Goal: Task Accomplishment & Management: Complete application form

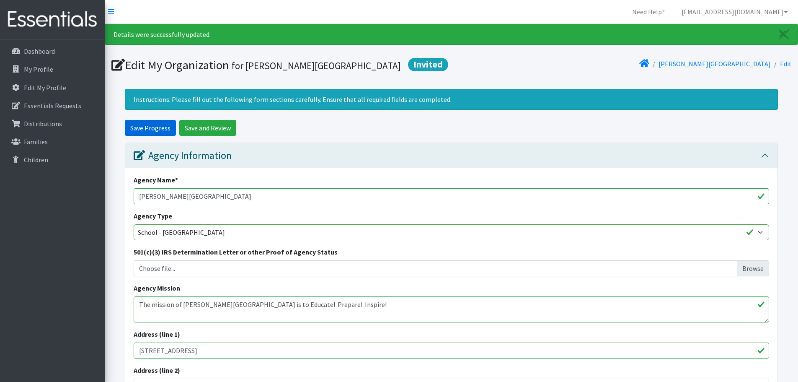
click at [134, 131] on input "Save Progress" at bounding box center [150, 128] width 51 height 16
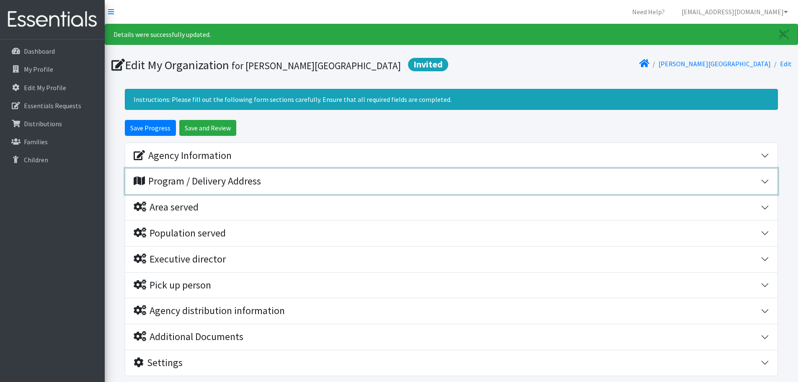
click at [181, 180] on div "Program / Delivery Address" at bounding box center [197, 181] width 127 height 12
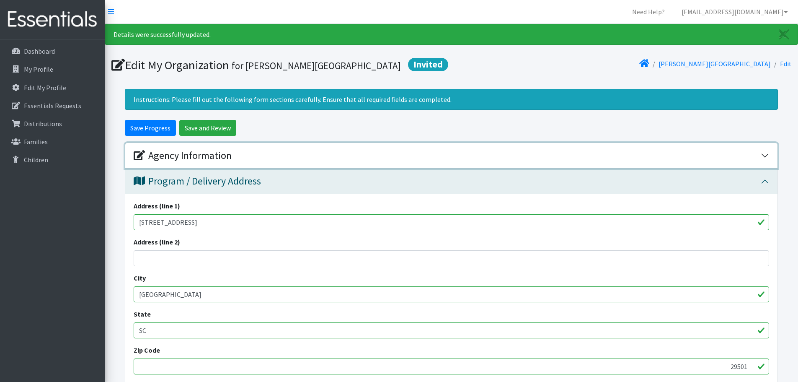
click at [310, 160] on div "Agency Information" at bounding box center [447, 156] width 627 height 12
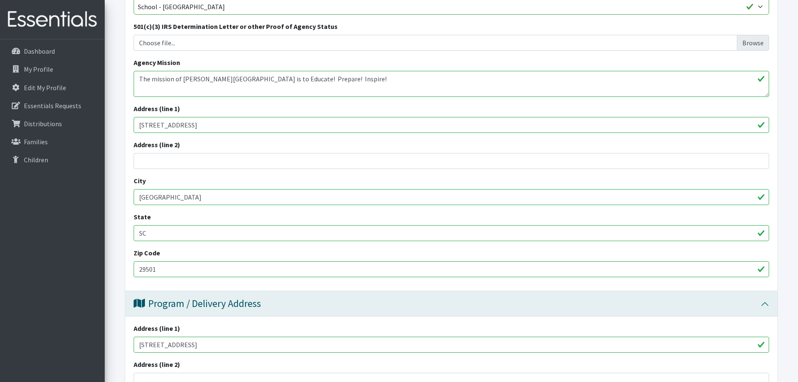
scroll to position [335, 0]
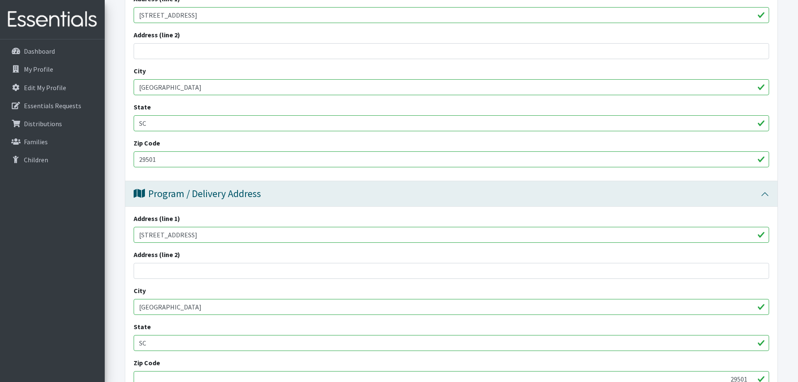
click at [212, 238] on input "201 Westfield Dr" at bounding box center [451, 235] width 635 height 16
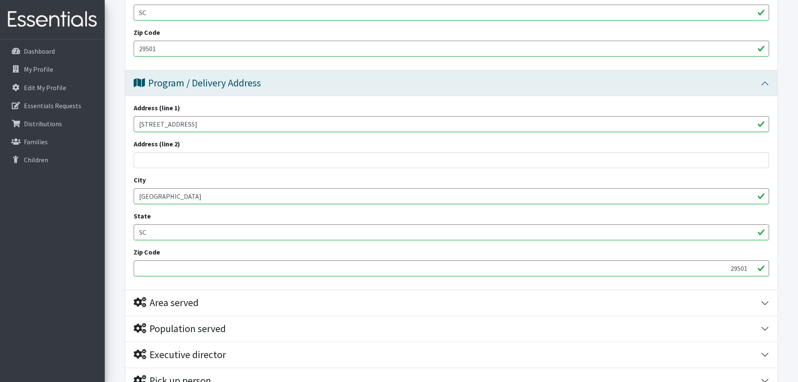
scroll to position [544, 0]
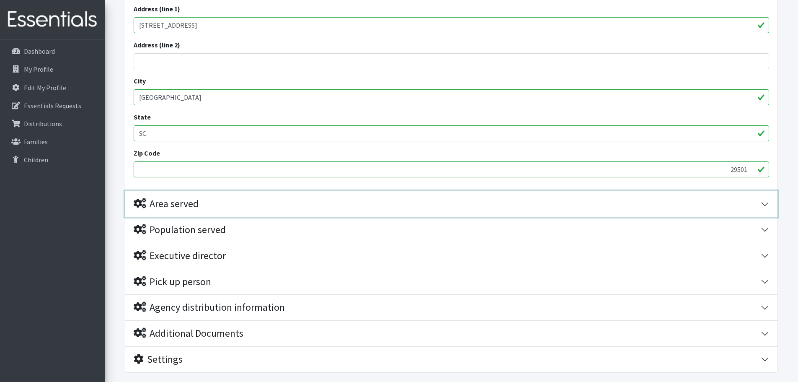
click at [219, 203] on div "Area served" at bounding box center [447, 204] width 627 height 12
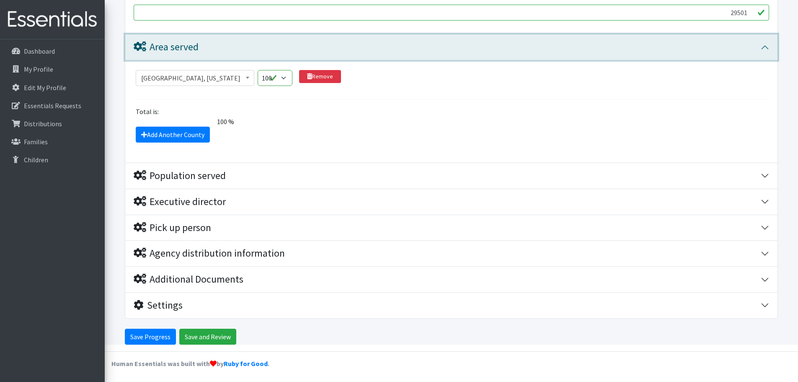
scroll to position [702, 0]
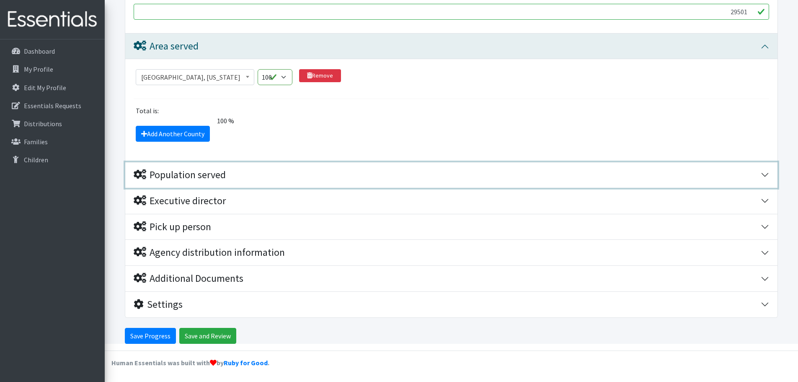
click at [229, 169] on div "Population served" at bounding box center [447, 175] width 627 height 12
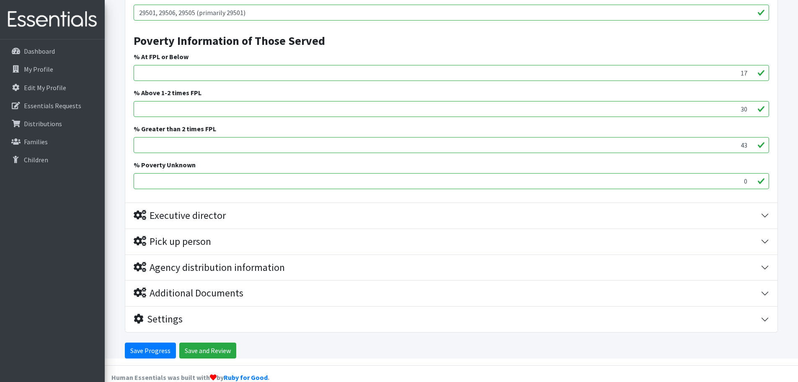
scroll to position [1331, 0]
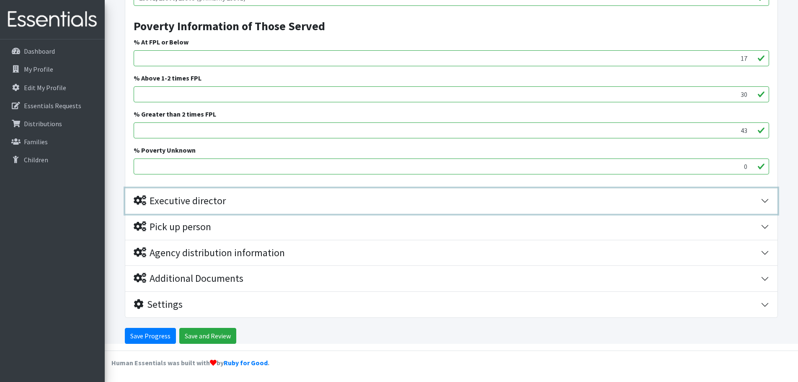
click at [263, 198] on div "Executive director" at bounding box center [447, 201] width 627 height 12
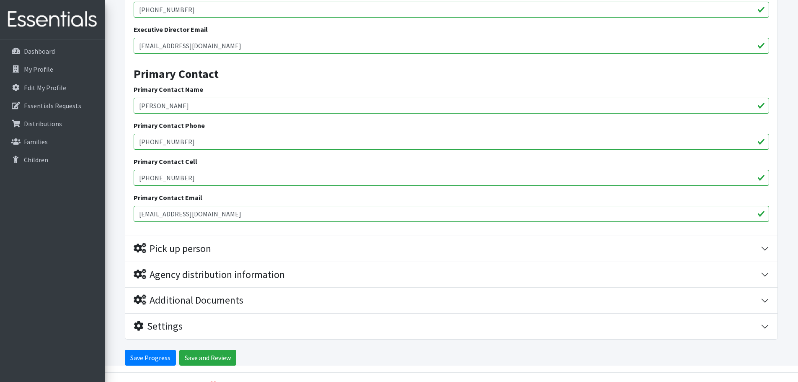
scroll to position [1620, 0]
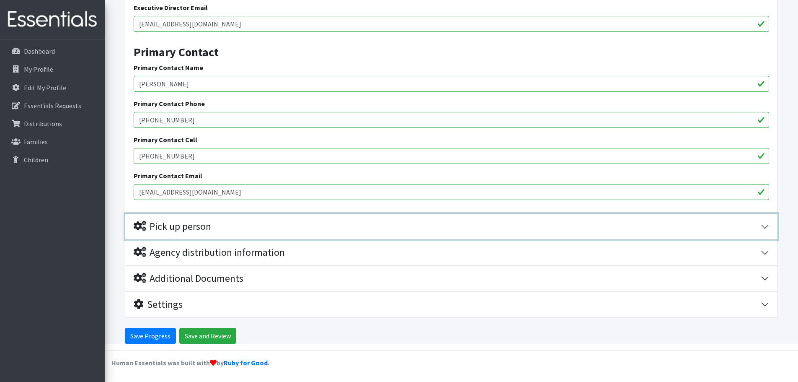
click at [233, 221] on div "Pick up person" at bounding box center [447, 226] width 627 height 12
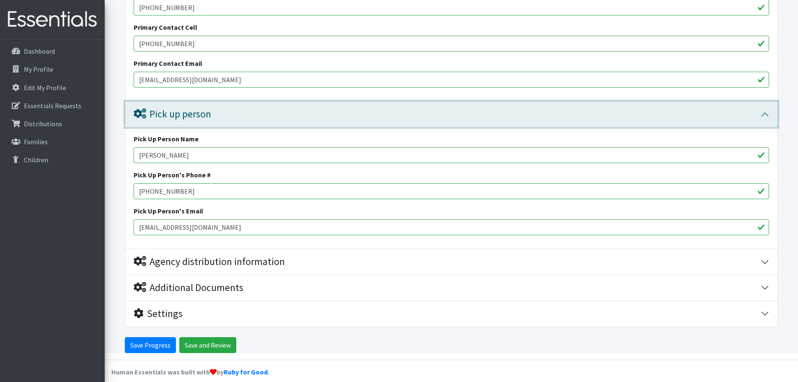
scroll to position [1742, 0]
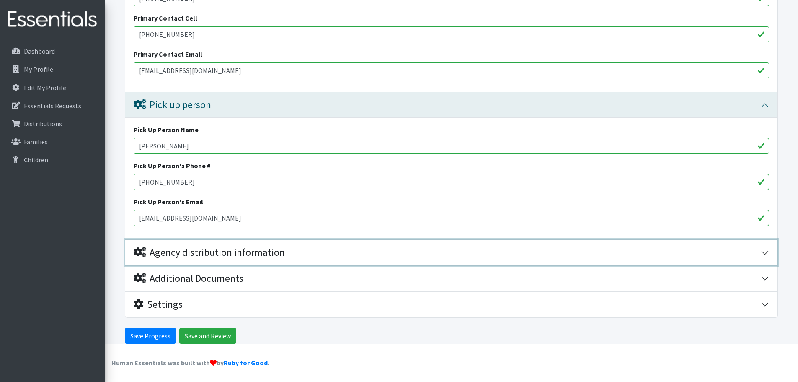
click at [259, 249] on div "Agency distribution information" at bounding box center [209, 252] width 151 height 12
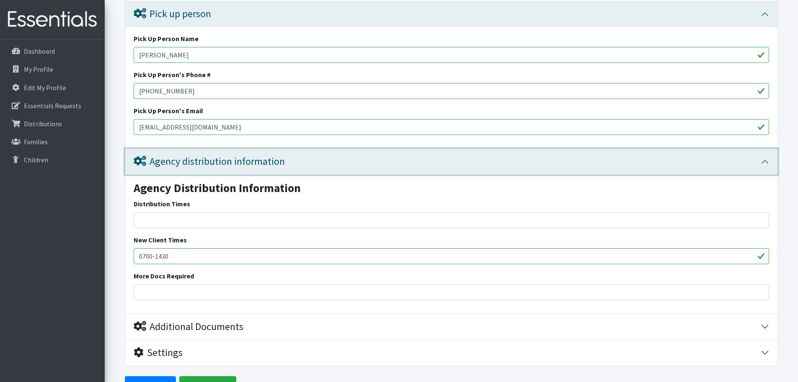
scroll to position [1880, 0]
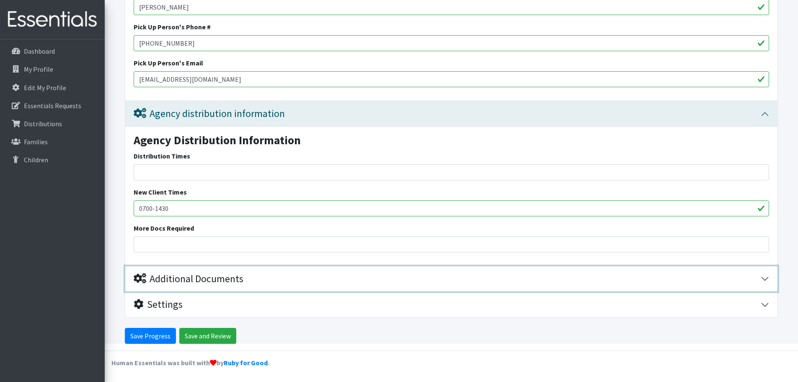
click at [219, 275] on div "Additional Documents" at bounding box center [189, 279] width 110 height 12
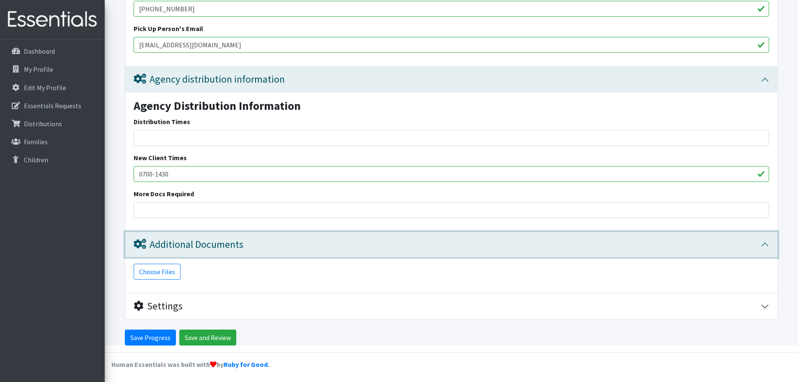
scroll to position [1917, 0]
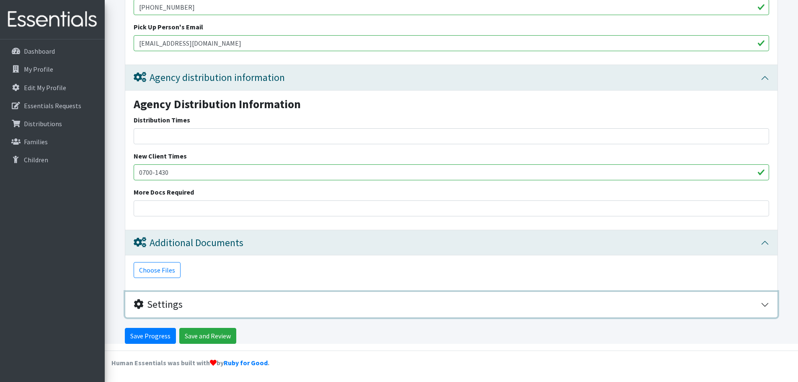
click at [195, 304] on div "Settings" at bounding box center [447, 304] width 627 height 12
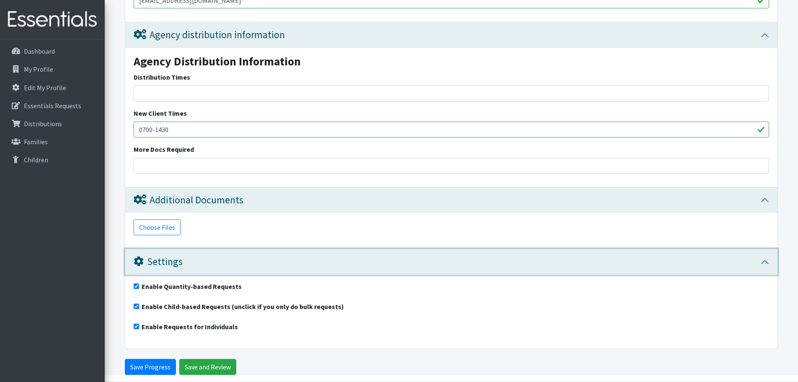
scroll to position [1990, 0]
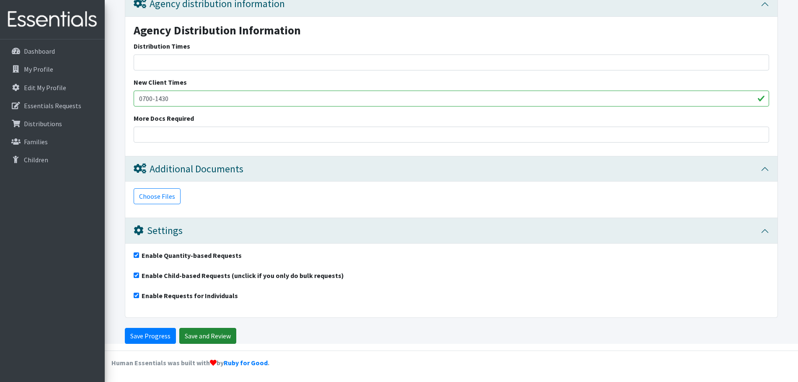
click at [204, 334] on input "Save and Review" at bounding box center [207, 336] width 57 height 16
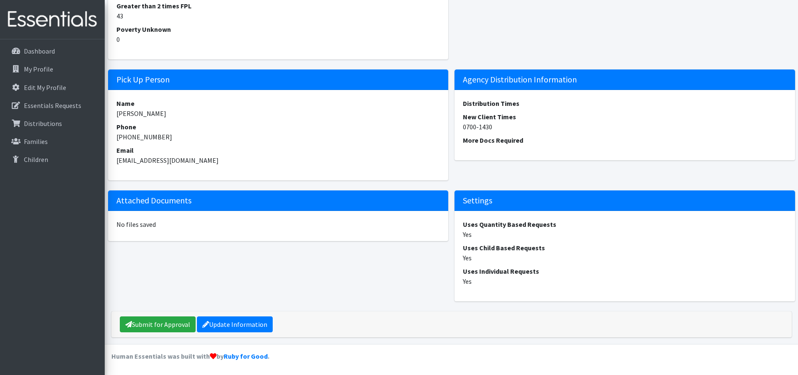
scroll to position [729, 0]
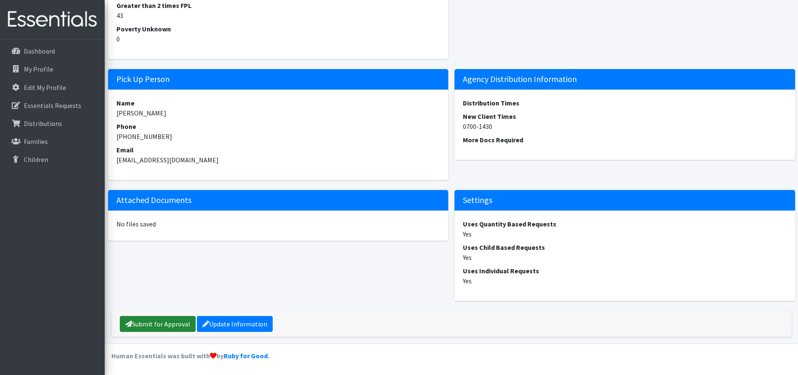
click at [169, 321] on link "Submit for Approval" at bounding box center [158, 324] width 76 height 16
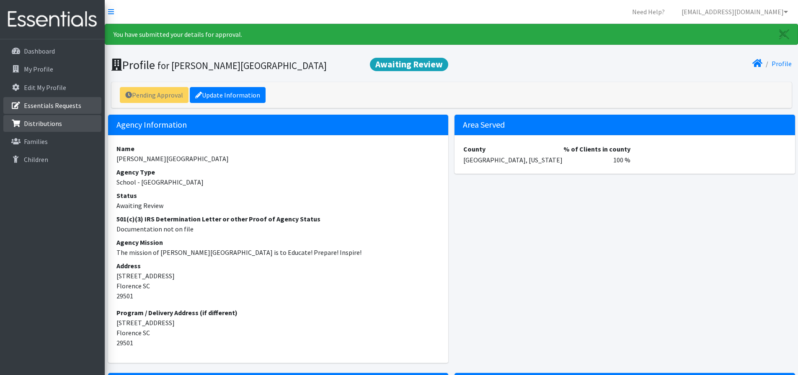
drag, startPoint x: 62, startPoint y: 108, endPoint x: 79, endPoint y: 115, distance: 18.0
click at [63, 109] on p "Essentials Requests" at bounding box center [52, 105] width 57 height 8
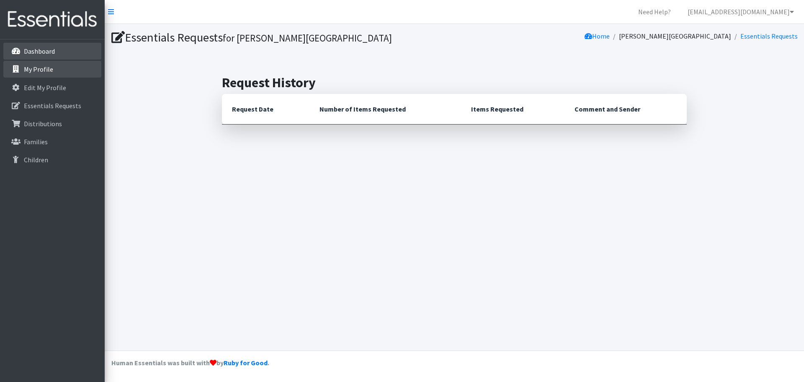
drag, startPoint x: 52, startPoint y: 52, endPoint x: 90, endPoint y: 69, distance: 41.1
click at [52, 52] on p "Dashboard" at bounding box center [39, 51] width 31 height 8
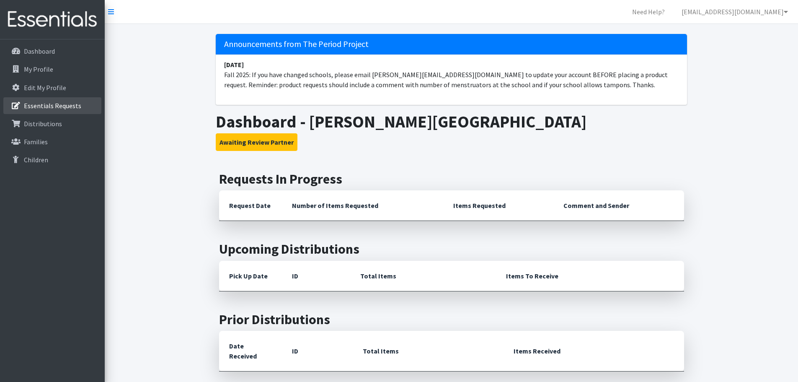
drag, startPoint x: 44, startPoint y: 108, endPoint x: 49, endPoint y: 108, distance: 5.0
click at [44, 108] on p "Essentials Requests" at bounding box center [52, 105] width 57 height 8
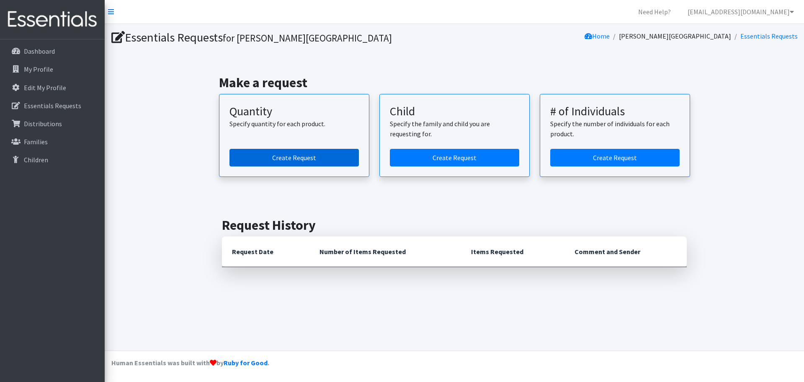
click at [307, 159] on link "Create Request" at bounding box center [294, 158] width 129 height 18
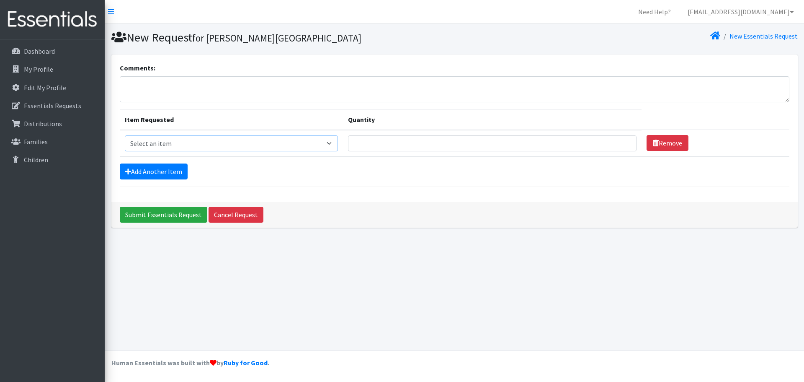
click at [279, 143] on select "Select an item Adult Period Pack Student Period Pack" at bounding box center [232, 143] width 214 height 16
select select "7757"
click at [125, 135] on select "Select an item Adult Period Pack Student Period Pack" at bounding box center [232, 143] width 214 height 16
click at [443, 136] on input "Quantity" at bounding box center [492, 143] width 289 height 16
click at [443, 137] on input "Quantity" at bounding box center [492, 143] width 289 height 16
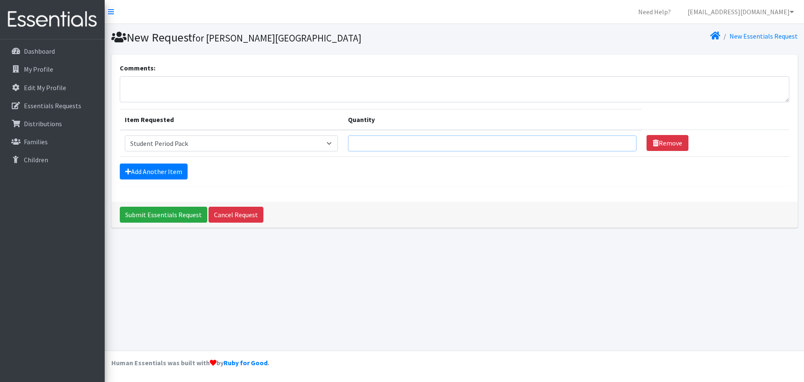
click at [537, 154] on td "Quantity" at bounding box center [492, 143] width 299 height 27
click at [541, 150] on input "Quantity" at bounding box center [492, 143] width 289 height 16
type input "10"
click at [139, 215] on input "Submit Essentials Request" at bounding box center [164, 214] width 88 height 16
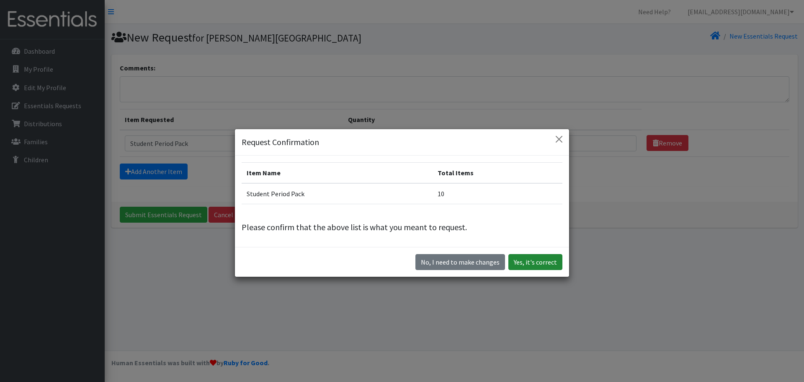
click at [536, 267] on button "Yes, it's correct" at bounding box center [535, 262] width 54 height 16
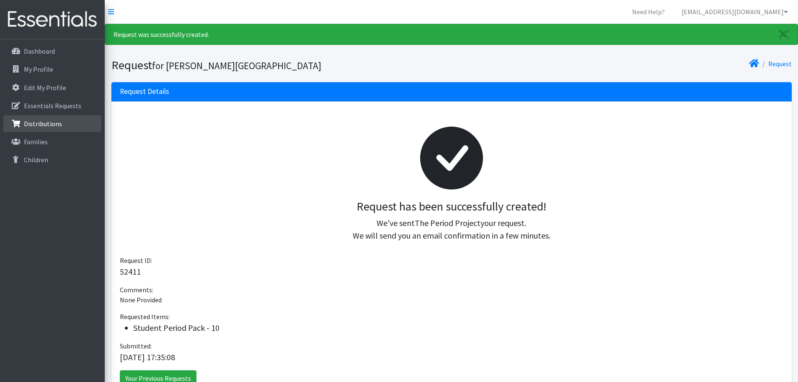
click at [40, 123] on p "Distributions" at bounding box center [43, 123] width 38 height 8
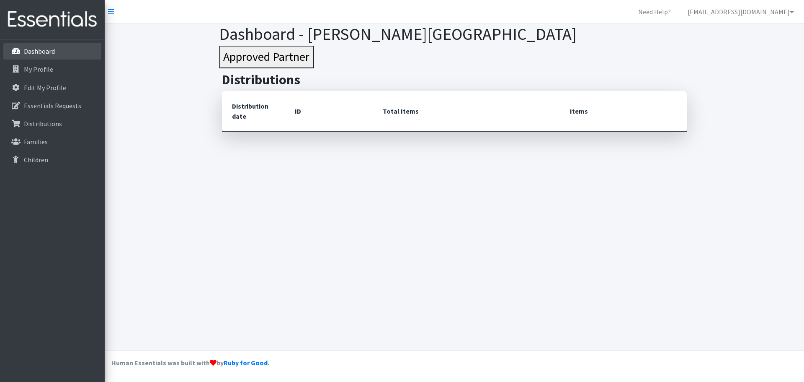
click at [44, 52] on p "Dashboard" at bounding box center [39, 51] width 31 height 8
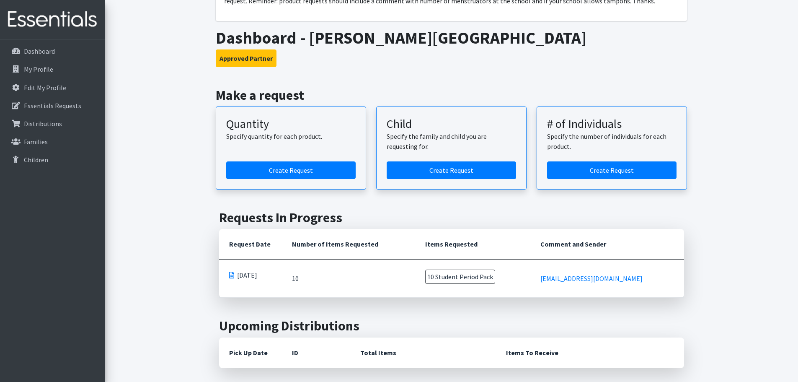
scroll to position [126, 0]
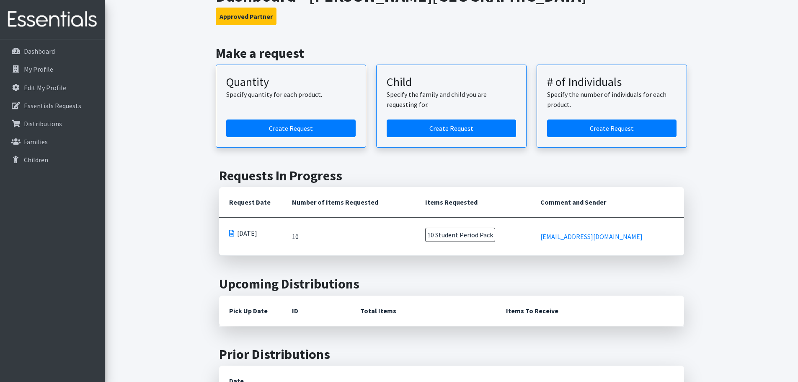
click at [231, 232] on span at bounding box center [231, 233] width 5 height 7
click at [245, 232] on span "[DATE]" at bounding box center [247, 233] width 20 height 10
click at [278, 238] on td "[DATE]" at bounding box center [250, 236] width 63 height 38
click at [495, 237] on span "10 Student Period Pack" at bounding box center [460, 234] width 70 height 14
click at [605, 240] on link "[EMAIL_ADDRESS][DOMAIN_NAME]" at bounding box center [591, 236] width 102 height 8
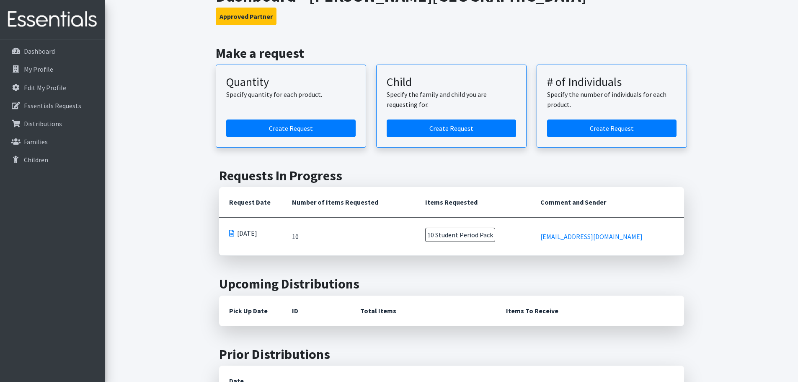
click at [157, 178] on main "Make a request Quantity Specify quantity for each product. Create Request Child…" at bounding box center [451, 300] width 693 height 511
click at [230, 231] on span at bounding box center [231, 233] width 5 height 7
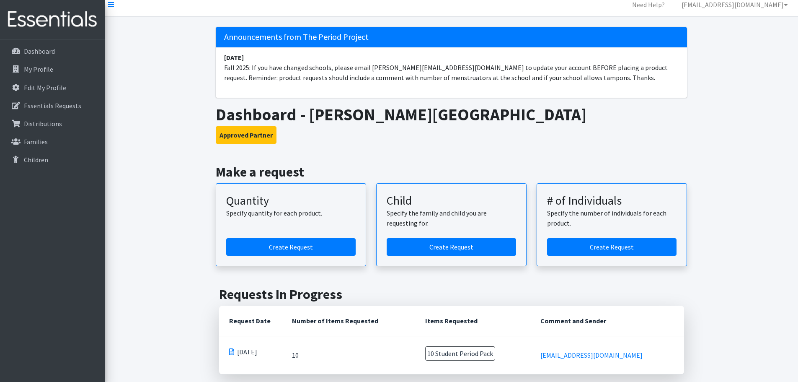
scroll to position [0, 0]
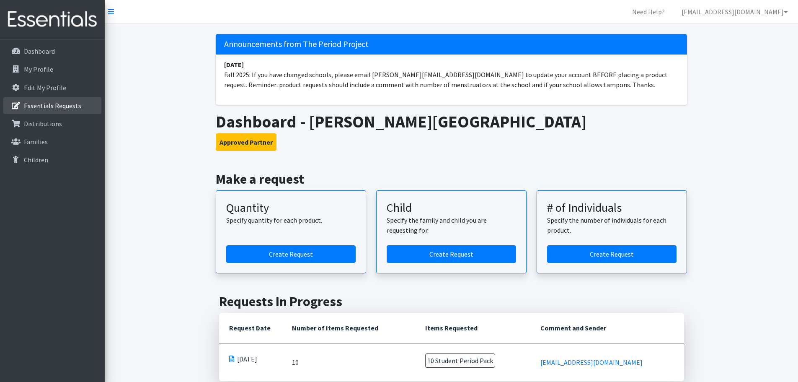
click at [57, 108] on p "Essentials Requests" at bounding box center [52, 105] width 57 height 8
